Goal: Information Seeking & Learning: Learn about a topic

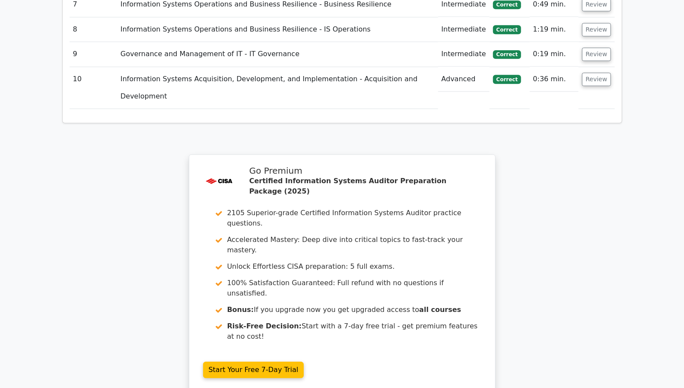
scroll to position [1469, 0]
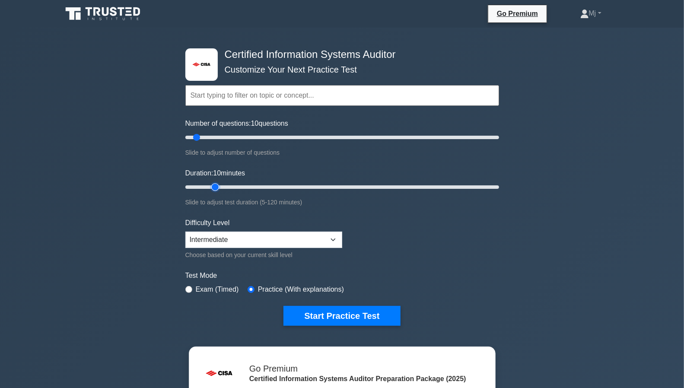
type input "15"
click at [214, 184] on input "Duration: 10 minutes" at bounding box center [342, 187] width 314 height 10
click at [340, 313] on button "Start Practice Test" at bounding box center [342, 316] width 117 height 20
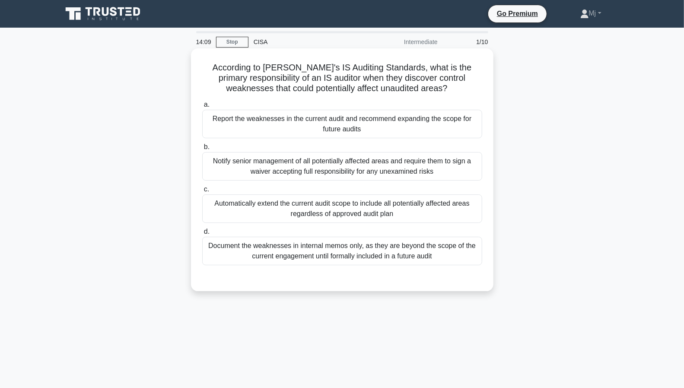
click at [338, 128] on div "Report the weaknesses in the current audit and recommend expanding the scope fo…" at bounding box center [342, 124] width 280 height 29
click at [202, 108] on input "a. Report the weaknesses in the current audit and recommend expanding the scope…" at bounding box center [202, 105] width 0 height 6
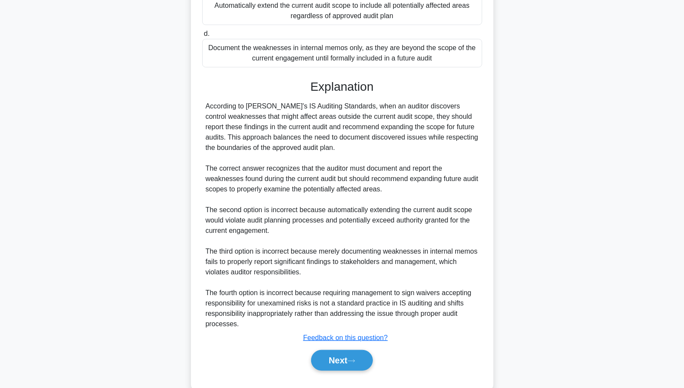
scroll to position [198, 0]
click at [345, 355] on button "Next" at bounding box center [342, 360] width 62 height 21
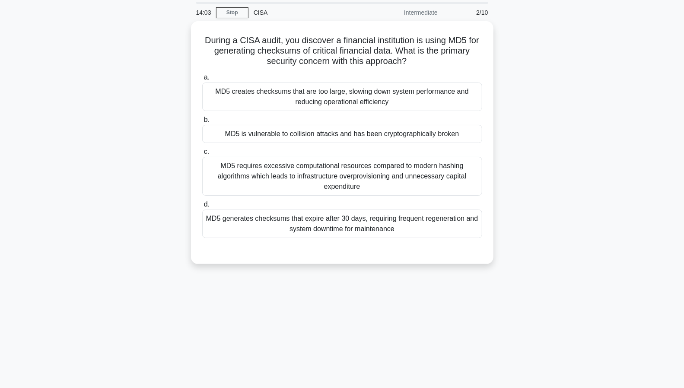
scroll to position [0, 0]
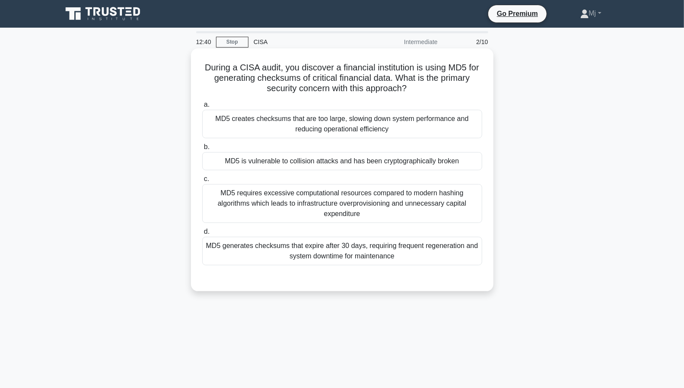
click at [353, 194] on div "MD5 requires excessive computational resources compared to modern hashing algor…" at bounding box center [342, 203] width 280 height 39
click at [202, 182] on input "c. MD5 requires excessive computational resources compared to modern hashing al…" at bounding box center [202, 179] width 0 height 6
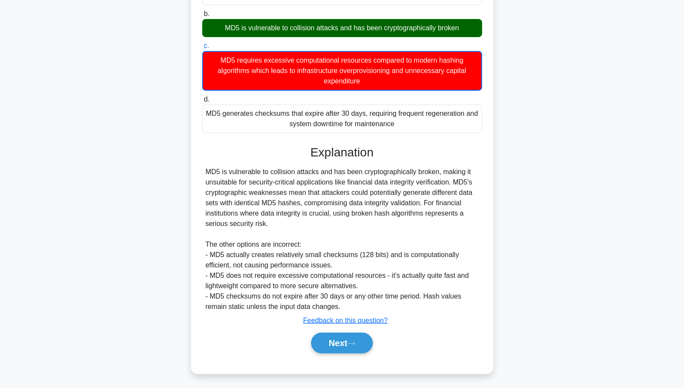
scroll to position [134, 0]
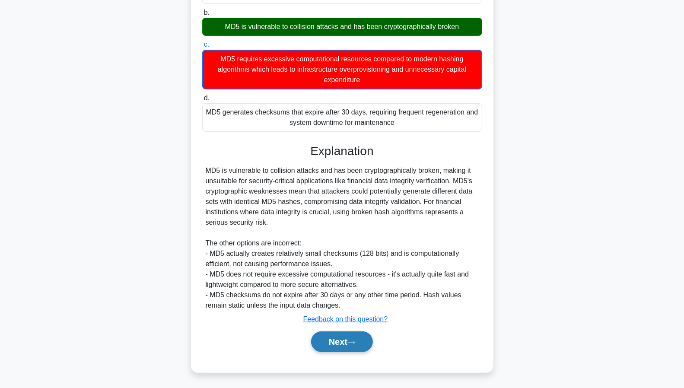
click at [338, 337] on button "Next" at bounding box center [342, 342] width 62 height 21
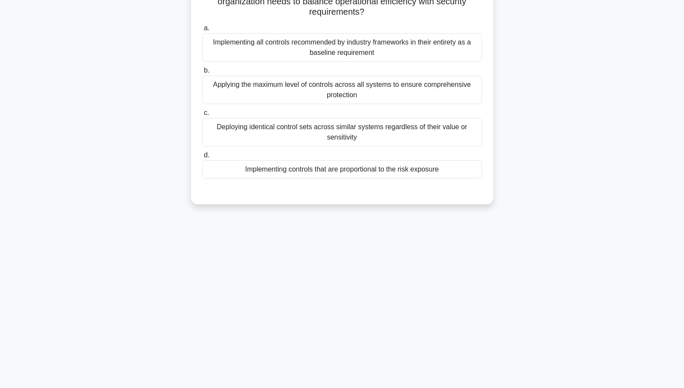
scroll to position [0, 0]
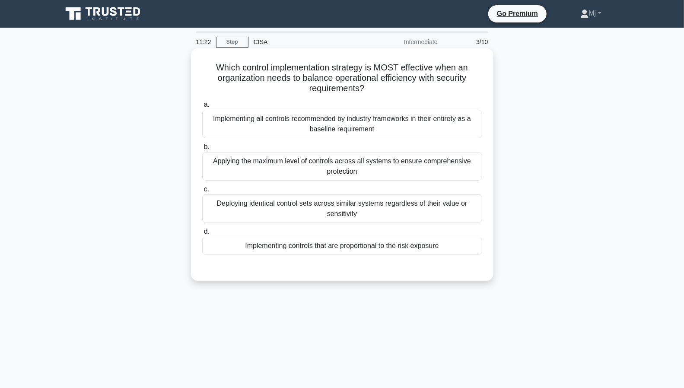
click at [367, 246] on div "Implementing controls that are proportional to the risk exposure" at bounding box center [342, 246] width 280 height 18
click at [202, 235] on input "d. Implementing controls that are proportional to the risk exposure" at bounding box center [202, 232] width 0 height 6
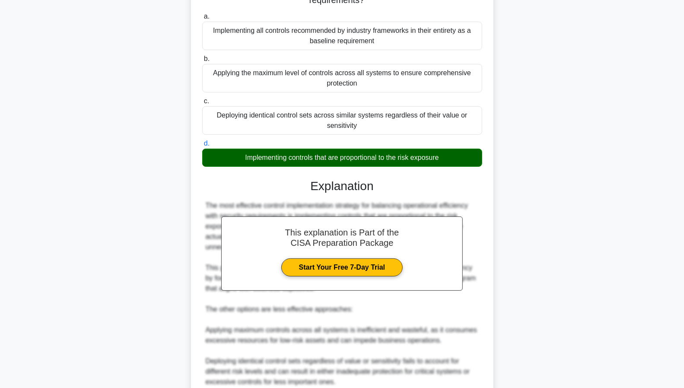
scroll to position [206, 0]
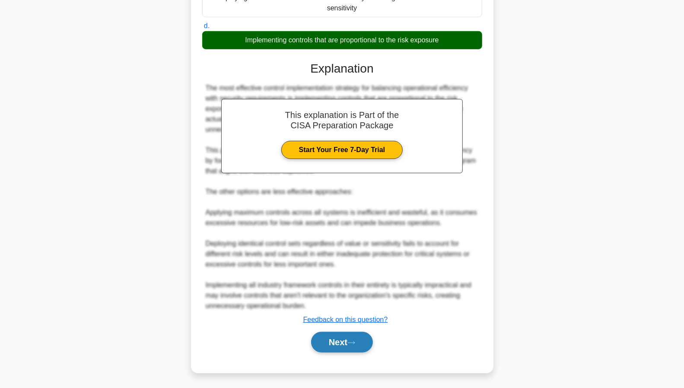
click at [335, 339] on button "Next" at bounding box center [342, 342] width 62 height 21
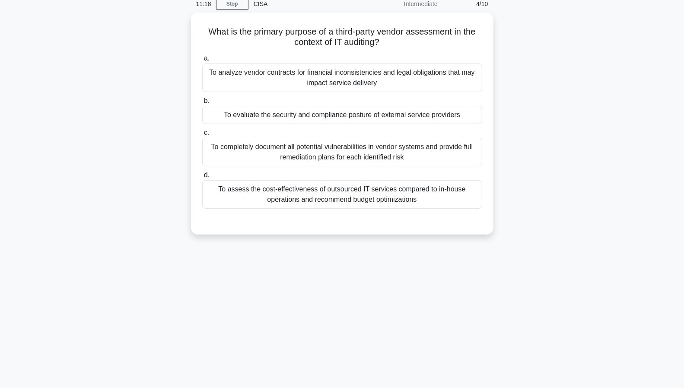
scroll to position [0, 0]
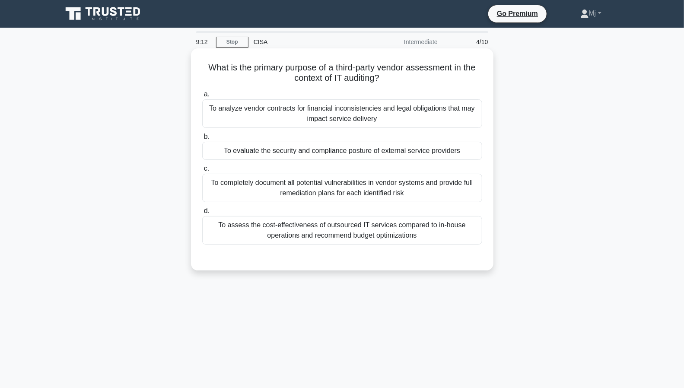
click at [335, 232] on div "To assess the cost-effectiveness of outsourced IT services compared to in-house…" at bounding box center [342, 230] width 280 height 29
click at [202, 214] on input "d. To assess the cost-effectiveness of outsourced IT services compared to in-ho…" at bounding box center [202, 211] width 0 height 6
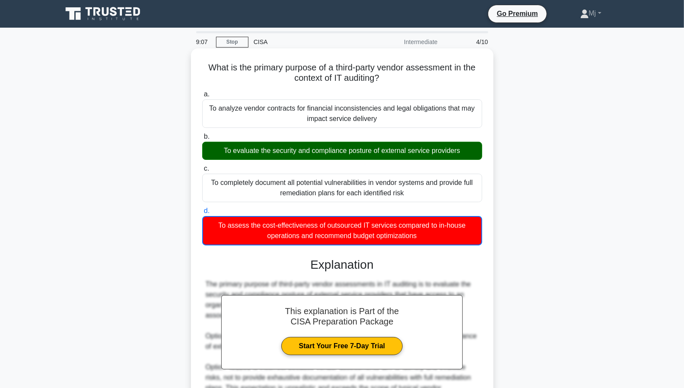
click at [348, 118] on div "To analyze vendor contracts for financial inconsistencies and legal obligations…" at bounding box center [342, 113] width 280 height 29
click at [202, 97] on input "a. To analyze vendor contracts for financial inconsistencies and legal obligati…" at bounding box center [202, 95] width 0 height 6
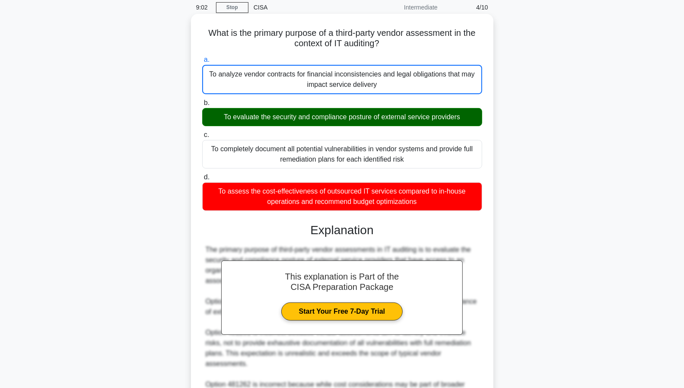
scroll to position [43, 0]
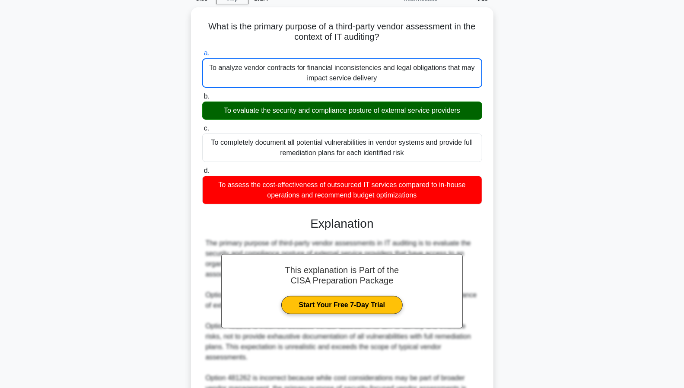
click at [526, 196] on div "What is the primary purpose of a third-party vendor assessment in the context o…" at bounding box center [342, 262] width 571 height 511
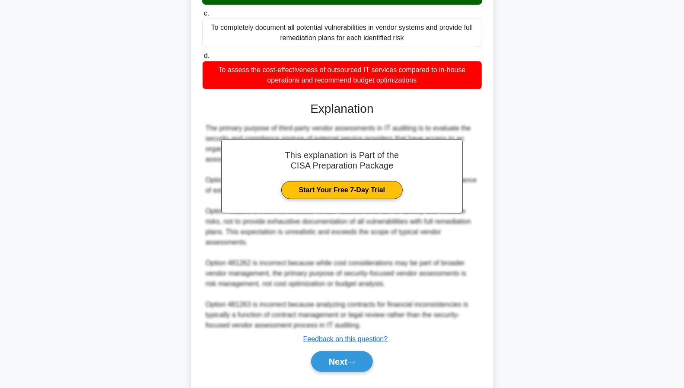
scroll to position [156, 0]
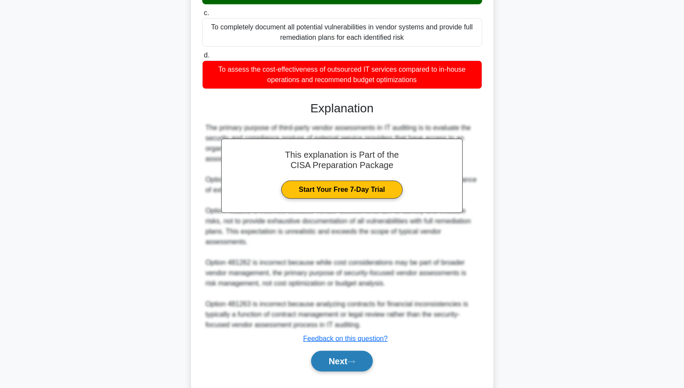
click at [336, 357] on button "Next" at bounding box center [342, 361] width 62 height 21
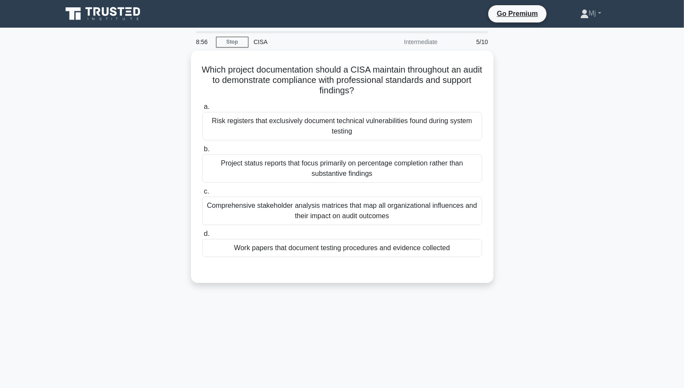
scroll to position [0, 0]
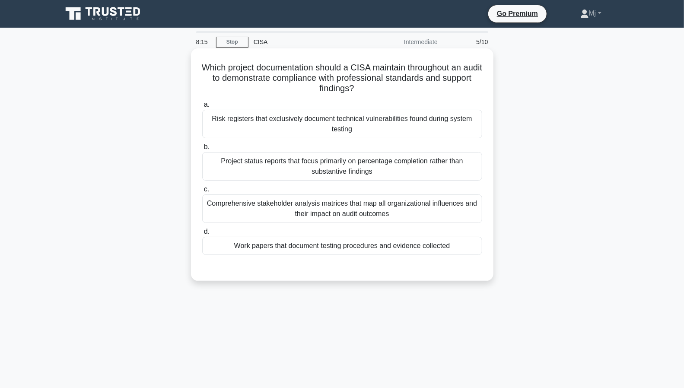
click at [341, 246] on div "Work papers that document testing procedures and evidence collected" at bounding box center [342, 246] width 280 height 18
click at [202, 235] on input "d. Work papers that document testing procedures and evidence collected" at bounding box center [202, 232] width 0 height 6
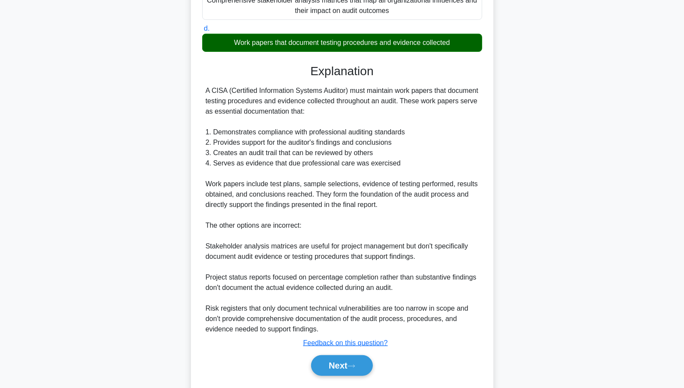
scroll to position [204, 0]
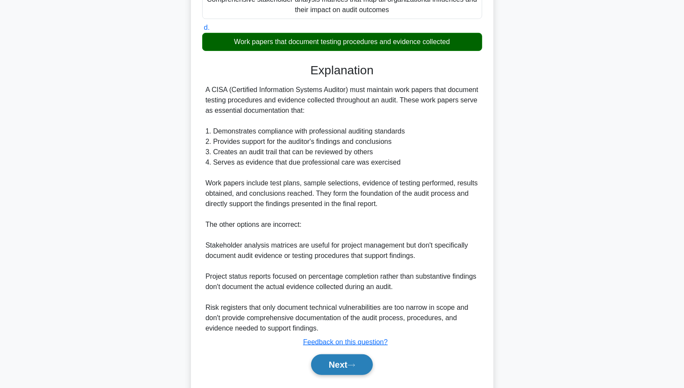
click at [344, 361] on button "Next" at bounding box center [342, 364] width 62 height 21
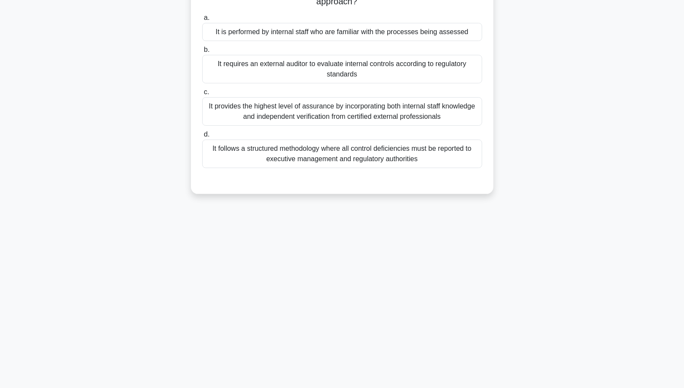
scroll to position [0, 0]
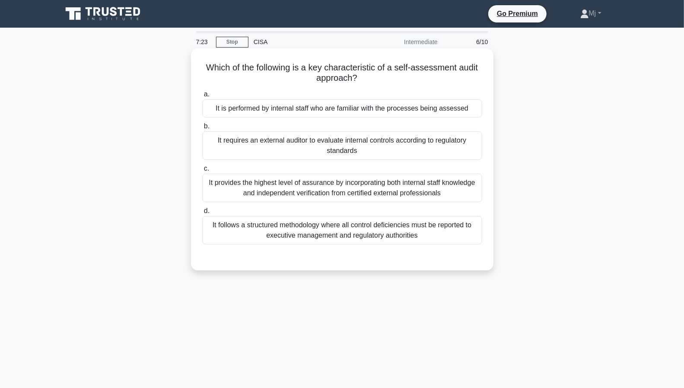
click at [332, 229] on div "It follows a structured methodology where all control deficiencies must be repo…" at bounding box center [342, 230] width 280 height 29
click at [202, 214] on input "d. It follows a structured methodology where all control deficiencies must be r…" at bounding box center [202, 211] width 0 height 6
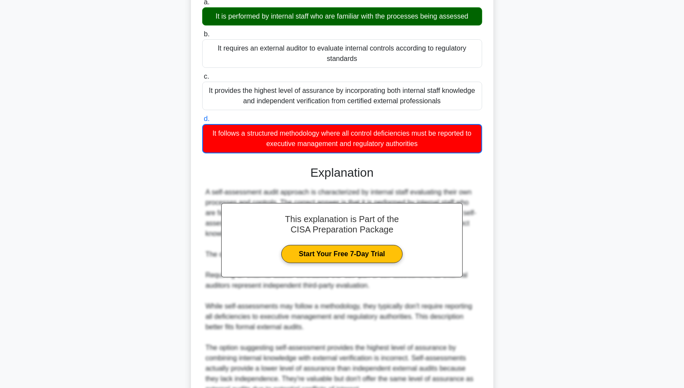
scroll to position [176, 0]
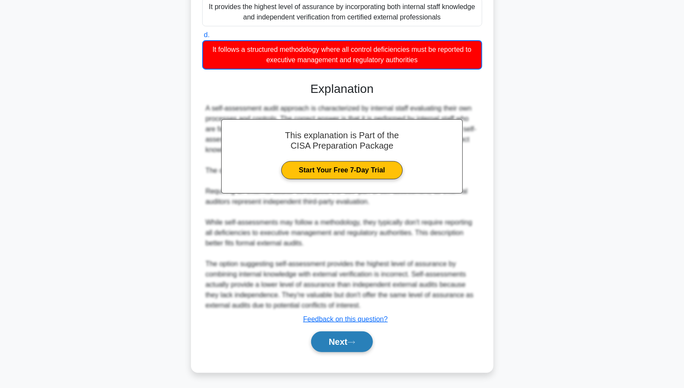
click at [346, 340] on button "Next" at bounding box center [342, 342] width 62 height 21
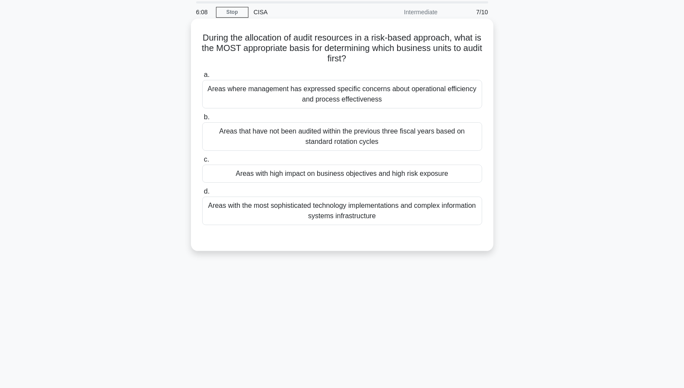
scroll to position [0, 0]
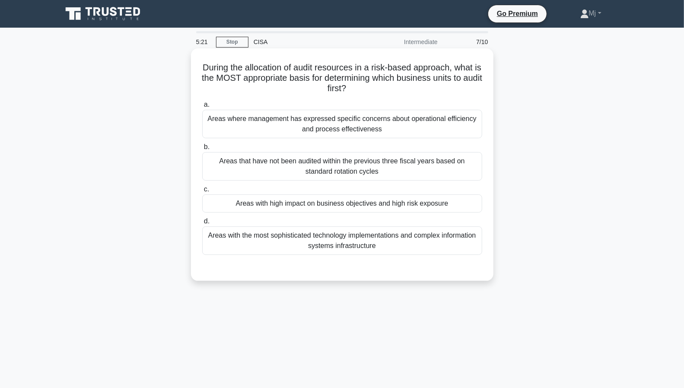
click at [353, 124] on div "Areas where management has expressed specific concerns about operational effici…" at bounding box center [342, 124] width 280 height 29
click at [202, 108] on input "a. Areas where management has expressed specific concerns about operational eff…" at bounding box center [202, 105] width 0 height 6
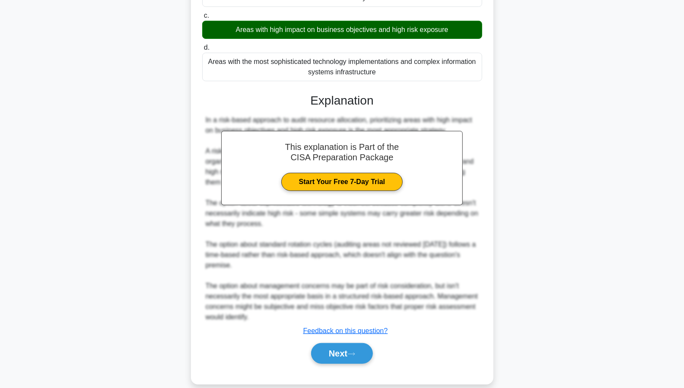
scroll to position [186, 0]
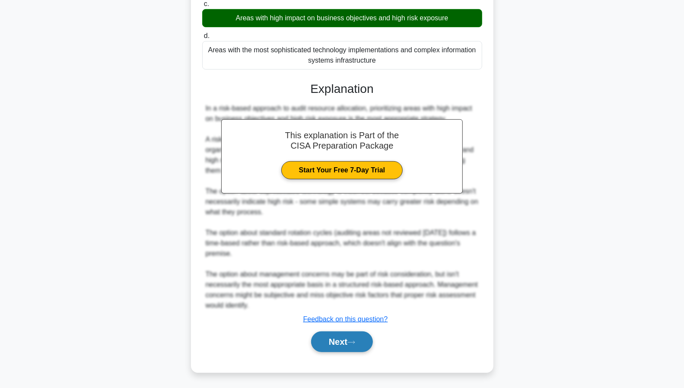
click at [343, 338] on button "Next" at bounding box center [342, 342] width 62 height 21
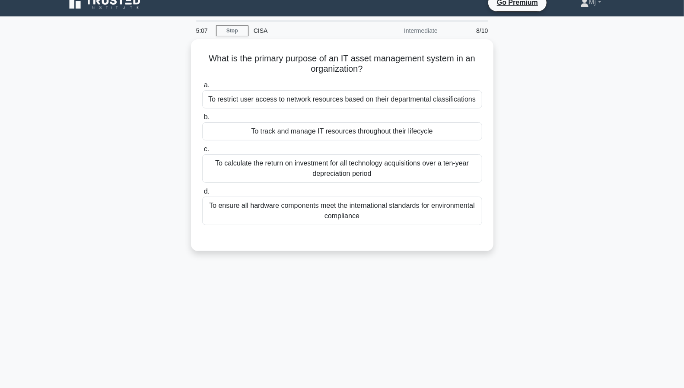
scroll to position [0, 0]
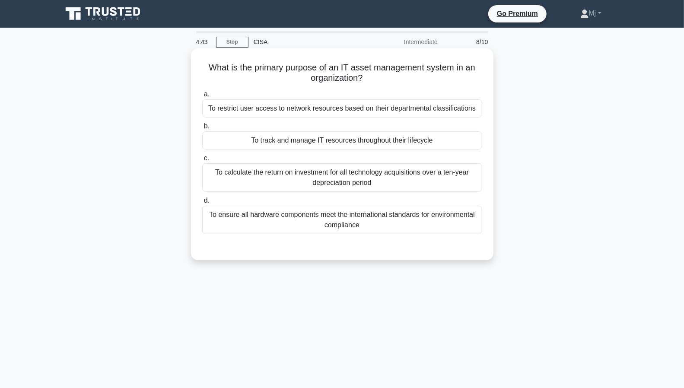
click at [359, 140] on div "To track and manage IT resources throughout their lifecycle" at bounding box center [342, 140] width 280 height 18
click at [202, 129] on input "b. To track and manage IT resources throughout their lifecycle" at bounding box center [202, 127] width 0 height 6
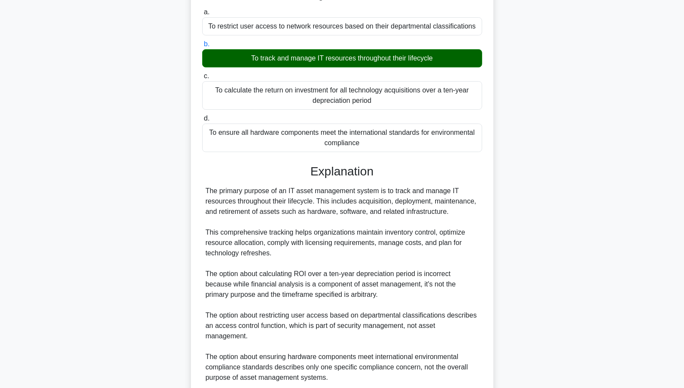
scroll to position [144, 0]
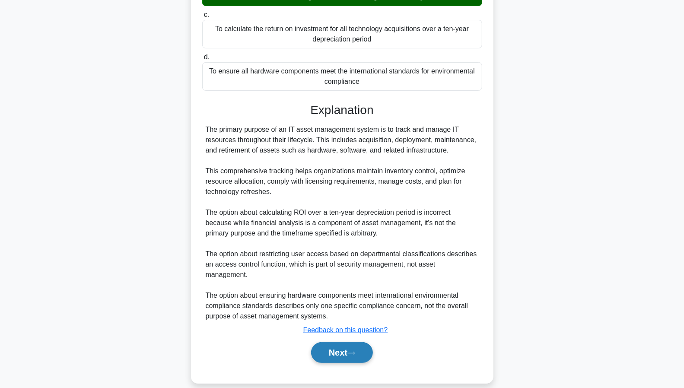
click at [342, 342] on button "Next" at bounding box center [342, 352] width 62 height 21
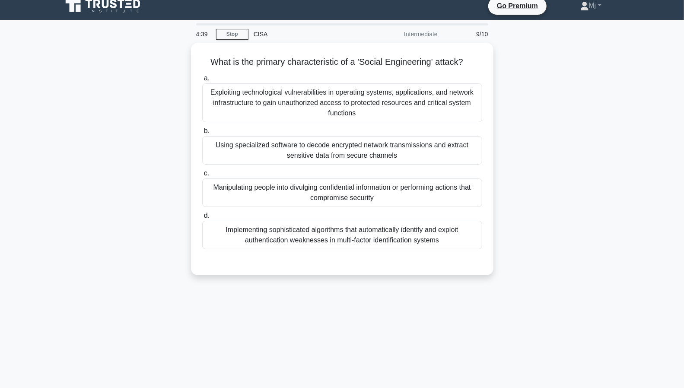
scroll to position [0, 0]
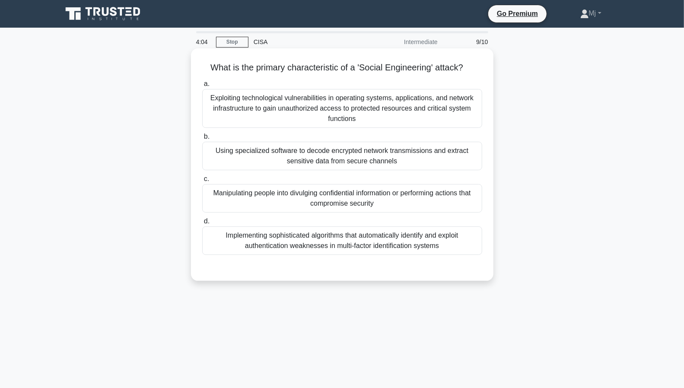
click at [344, 201] on div "Manipulating people into divulging confidential information or performing actio…" at bounding box center [342, 198] width 280 height 29
click at [202, 182] on input "c. Manipulating people into divulging confidential information or performing ac…" at bounding box center [202, 179] width 0 height 6
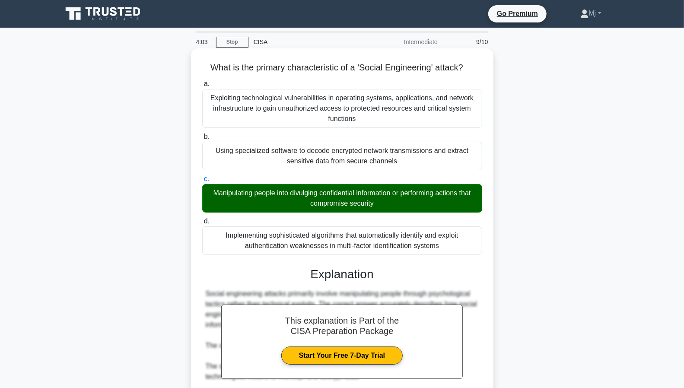
scroll to position [175, 0]
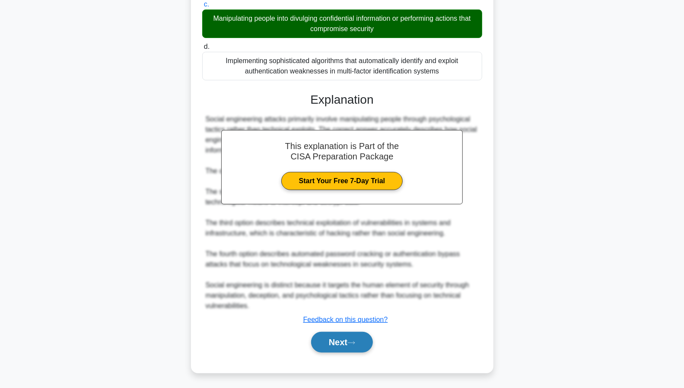
click at [341, 336] on button "Next" at bounding box center [342, 342] width 62 height 21
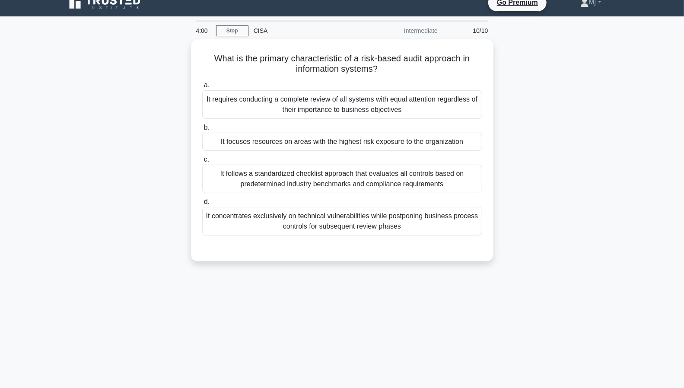
scroll to position [0, 0]
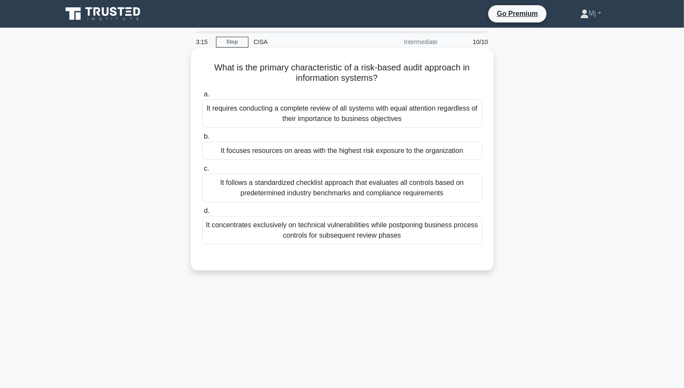
click at [371, 154] on div "It focuses resources on areas with the highest risk exposure to the organization" at bounding box center [342, 151] width 280 height 18
click at [202, 140] on input "b. It focuses resources on areas with the highest risk exposure to the organiza…" at bounding box center [202, 137] width 0 height 6
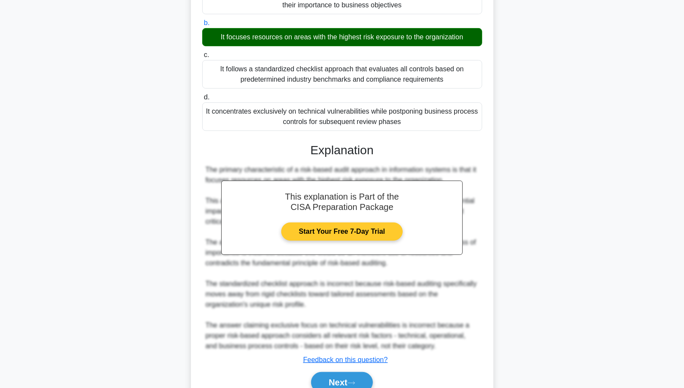
scroll to position [154, 0]
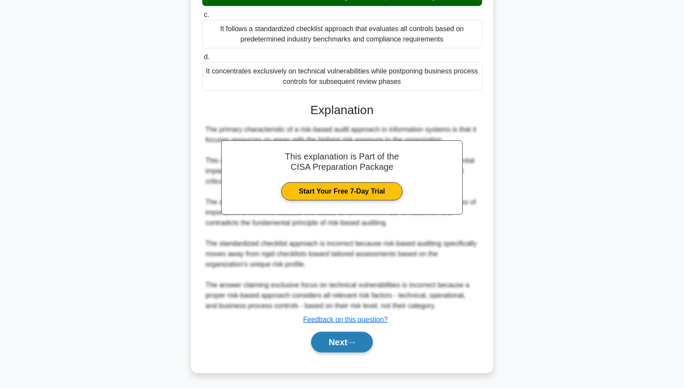
click at [338, 343] on button "Next" at bounding box center [342, 342] width 62 height 21
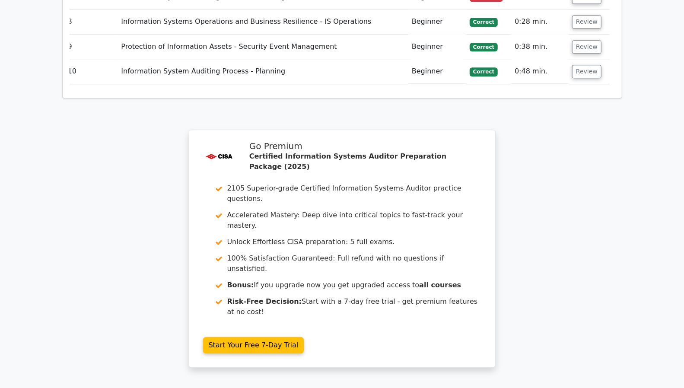
scroll to position [1402, 0]
